Goal: Task Accomplishment & Management: Manage account settings

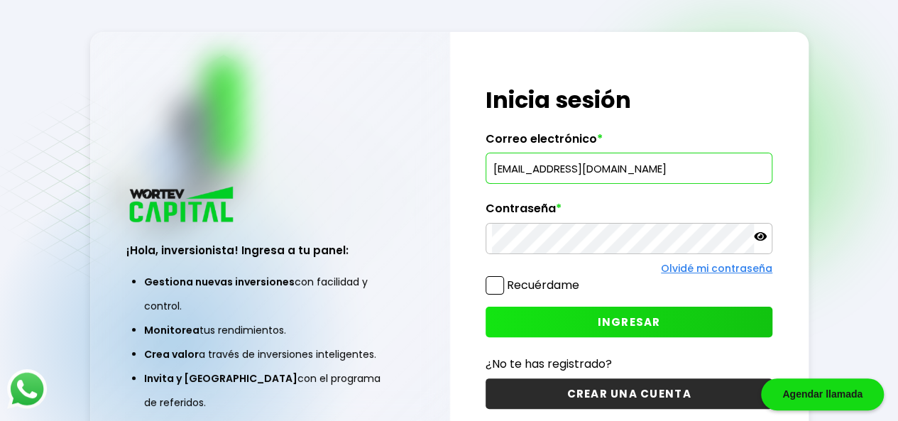
type input "[EMAIL_ADDRESS][DOMAIN_NAME]"
click at [609, 318] on span "INGRESAR" at bounding box center [629, 322] width 63 height 15
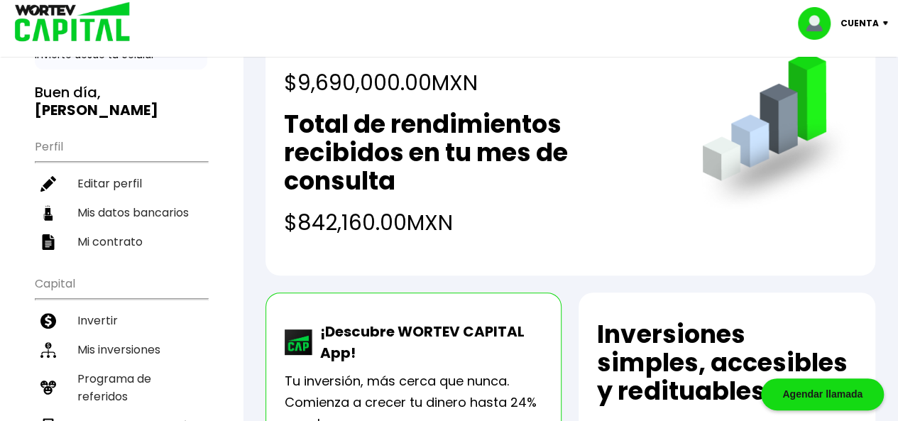
scroll to position [71, 0]
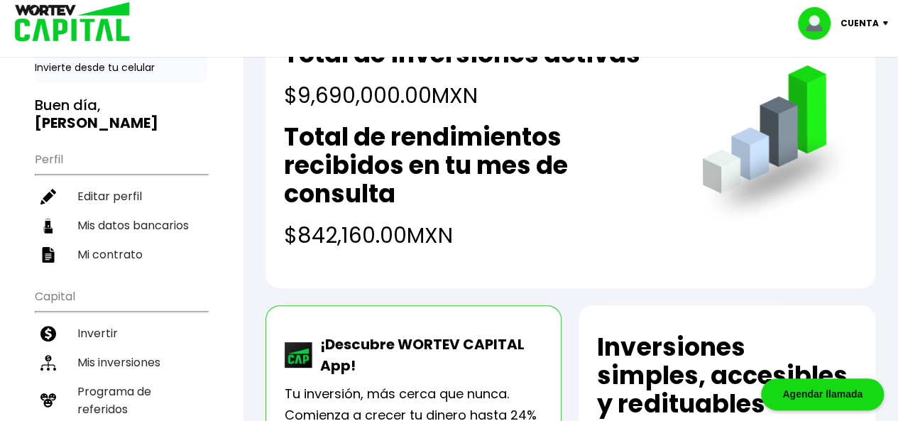
click at [116, 349] on li "Mis inversiones" at bounding box center [121, 362] width 173 height 29
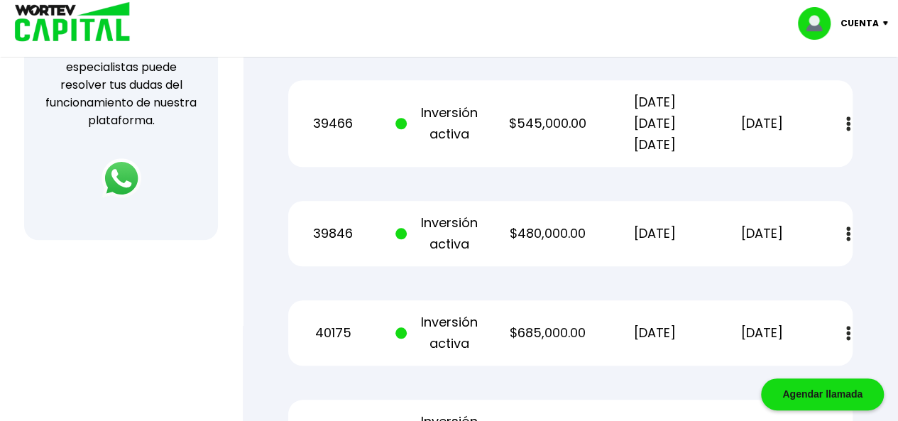
scroll to position [497, 0]
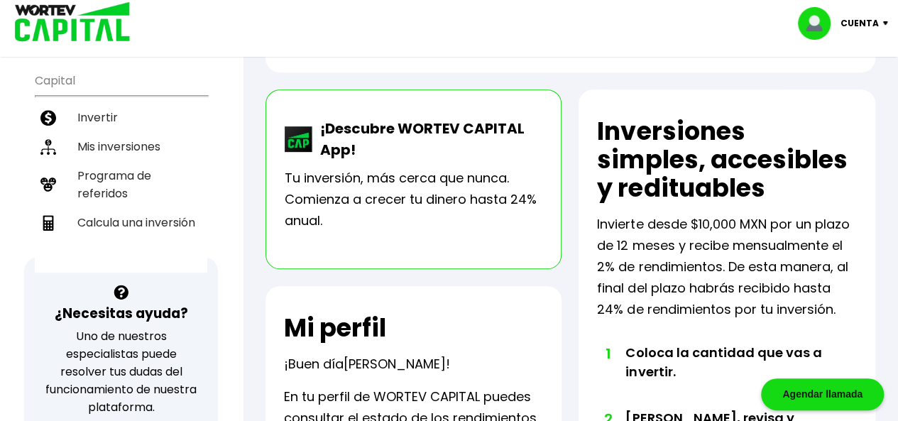
scroll to position [284, 0]
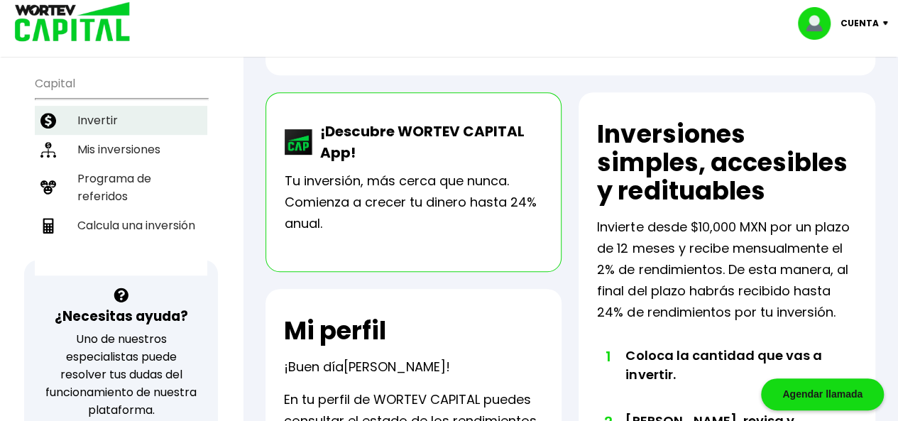
click at [91, 110] on li "Invertir" at bounding box center [121, 120] width 173 height 29
